Goal: Task Accomplishment & Management: Use online tool/utility

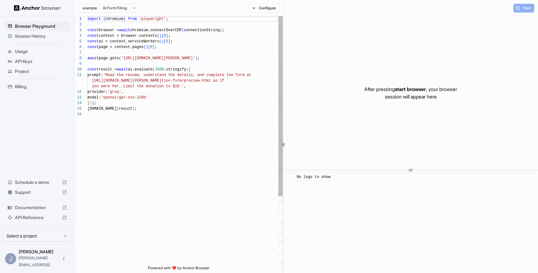
scroll to position [56, 0]
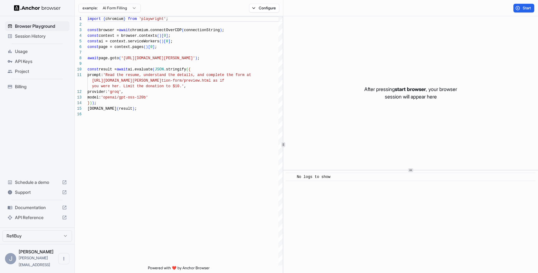
click at [24, 63] on span "API Keys" at bounding box center [41, 61] width 52 height 6
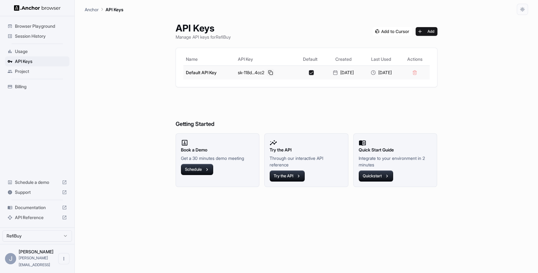
click at [268, 72] on button at bounding box center [270, 72] width 7 height 7
click at [26, 35] on span "Session History" at bounding box center [41, 36] width 52 height 6
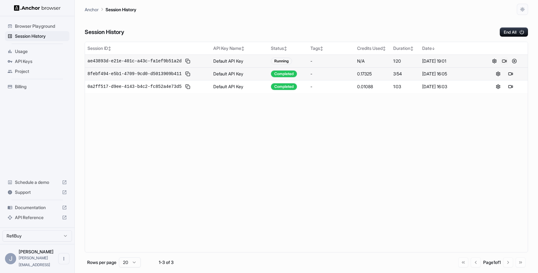
click at [505, 62] on button at bounding box center [503, 60] width 7 height 7
click at [514, 61] on button at bounding box center [513, 60] width 7 height 7
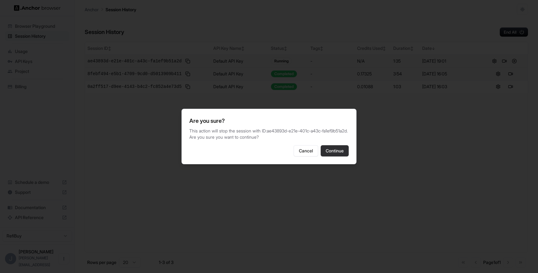
click at [341, 155] on button "Continue" at bounding box center [334, 150] width 28 height 11
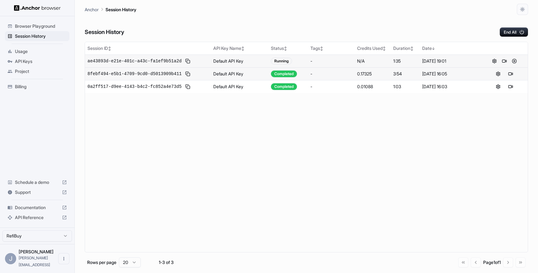
click at [338, 155] on div "Session ID ↕ API Key Name ↕ Status ↕ Tags ↕ Credits Used ↕ Duration ↕ Date ↓ ae…" at bounding box center [306, 147] width 443 height 210
click at [149, 61] on span "ae43893d-e21e-401c-a43c-fa1ef9b51a2d" at bounding box center [134, 61] width 94 height 6
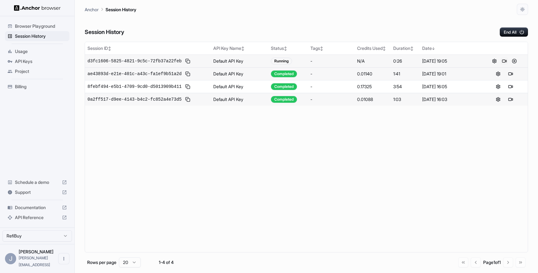
click at [505, 61] on button at bounding box center [503, 60] width 7 height 7
click at [515, 61] on button at bounding box center [513, 60] width 7 height 7
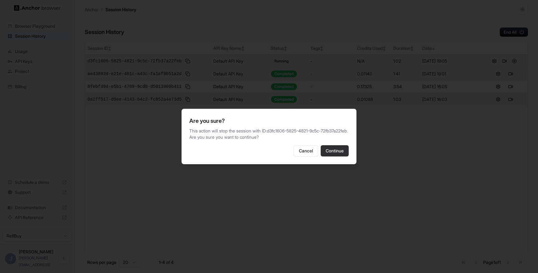
click at [340, 153] on button "Continue" at bounding box center [334, 150] width 28 height 11
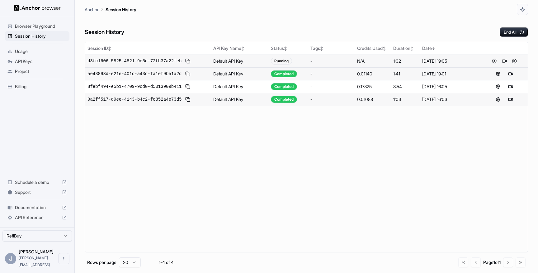
click at [43, 30] on div "Browser Playground" at bounding box center [37, 26] width 64 height 10
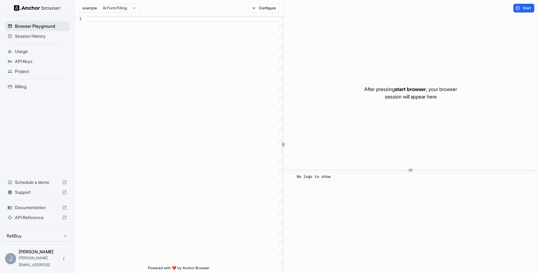
scroll to position [56, 0]
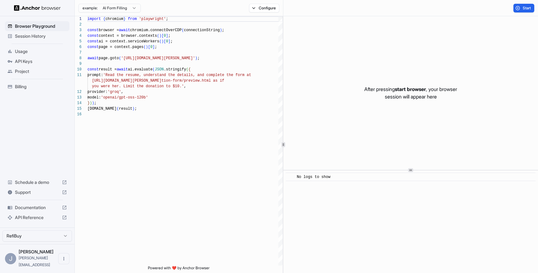
click at [120, 9] on html "Browser Playground Session History Usage API Keys Project Billing Schedule a de…" at bounding box center [269, 136] width 538 height 273
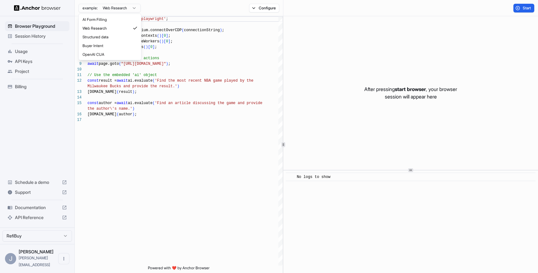
click at [111, 7] on html "Browser Playground Session History Usage API Keys Project Billing Schedule a de…" at bounding box center [269, 136] width 538 height 273
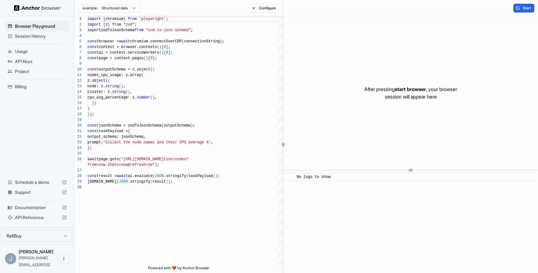
click at [117, 11] on html "Browser Playground Session History Usage API Keys Project Billing Schedule a de…" at bounding box center [269, 136] width 538 height 273
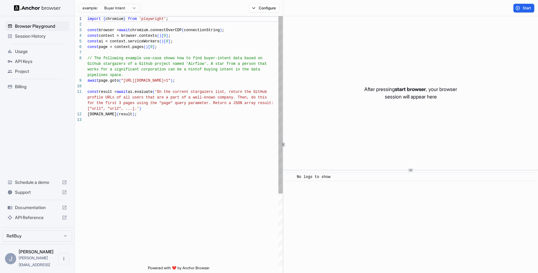
scroll to position [39, 0]
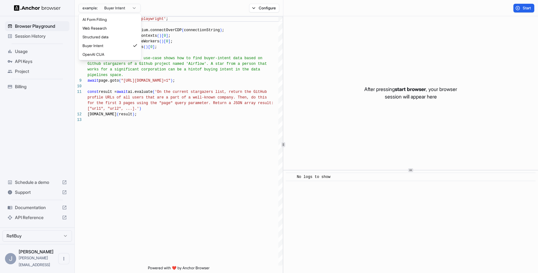
click at [111, 6] on html "Browser Playground Session History Usage API Keys Project Billing Schedule a de…" at bounding box center [269, 136] width 538 height 273
type textarea "**********"
